Goal: Task Accomplishment & Management: Complete application form

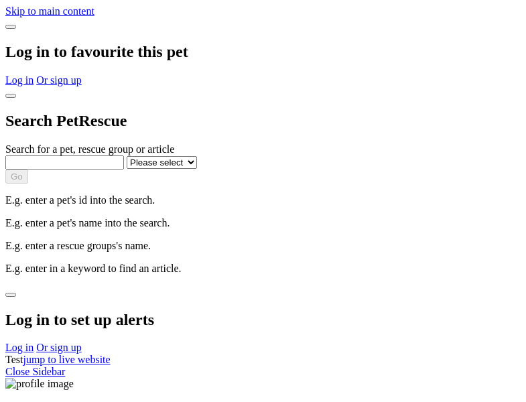
select select
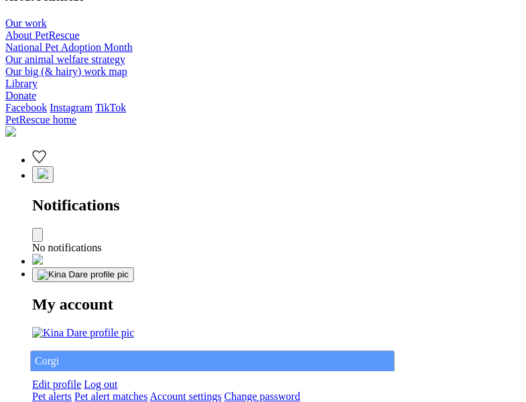
type input "Corgi"
select select "844268919"
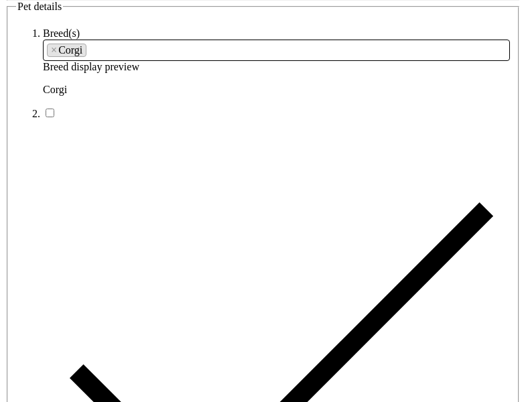
type input "Pennypack22, [GEOGRAPHIC_DATA], 5253"
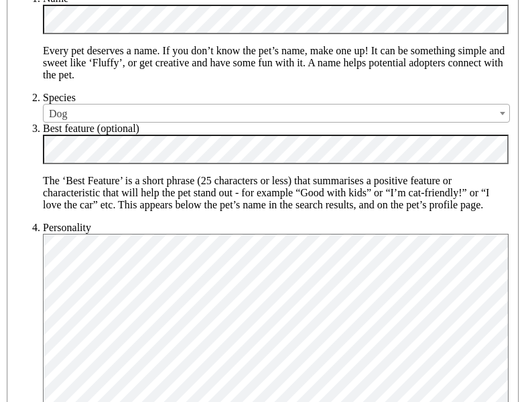
type input "14FEO934M45O193"
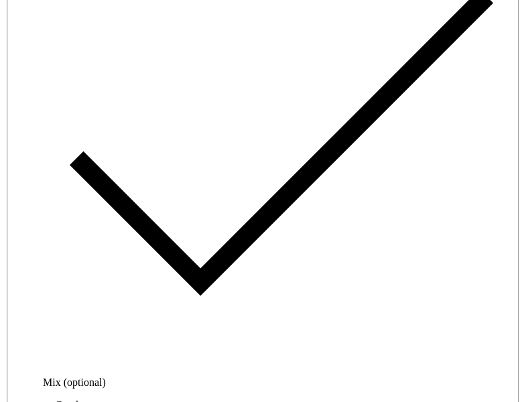
radio input "true"
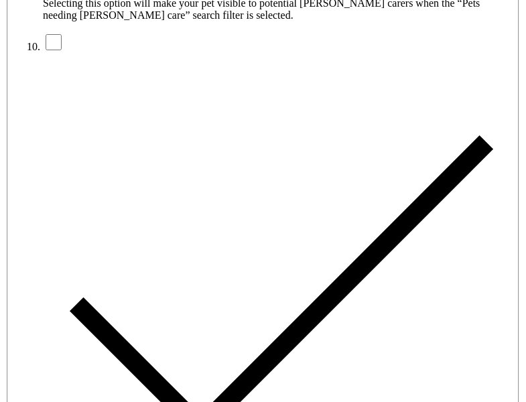
type input "Please wait..."
